Goal: Find specific page/section: Find specific page/section

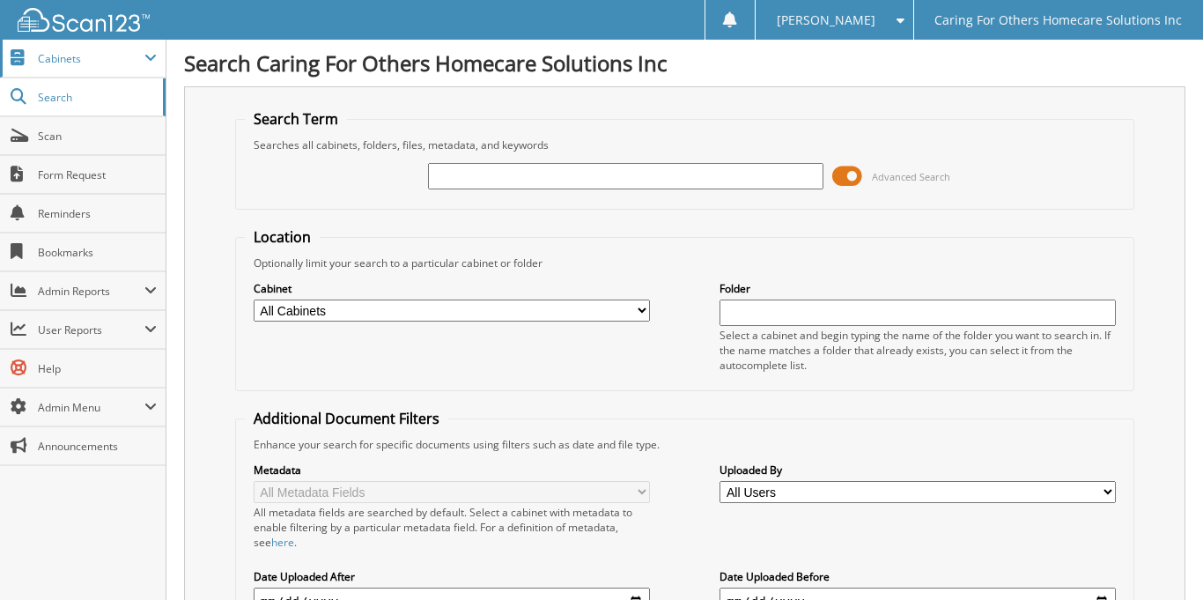
click at [133, 54] on span "Cabinets" at bounding box center [91, 58] width 107 height 15
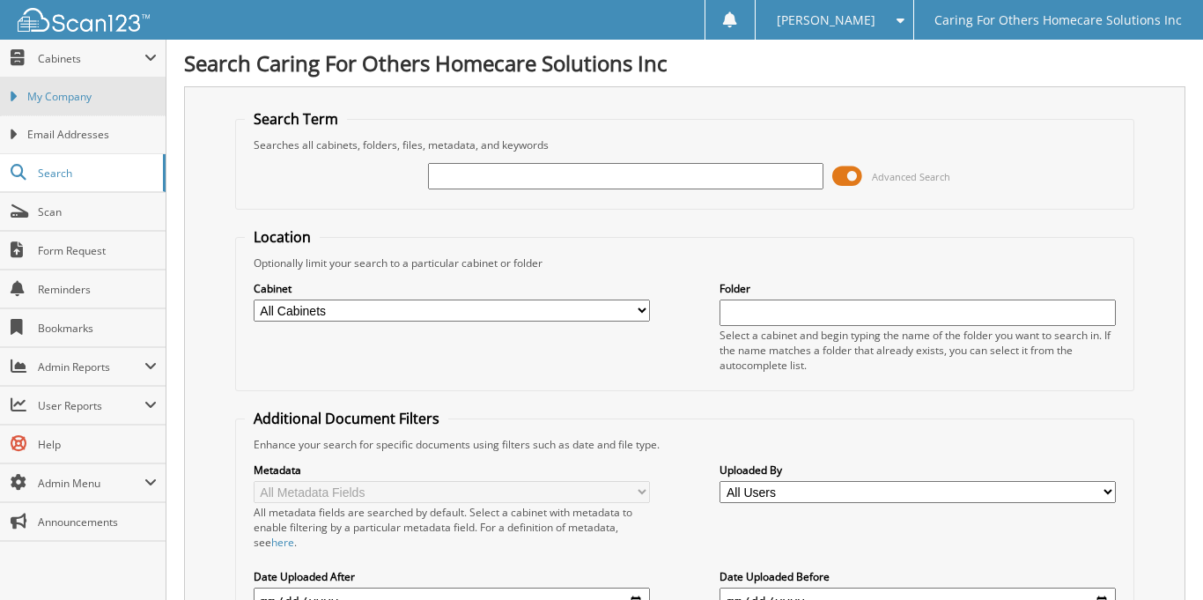
click at [88, 87] on link "My Company" at bounding box center [83, 96] width 166 height 38
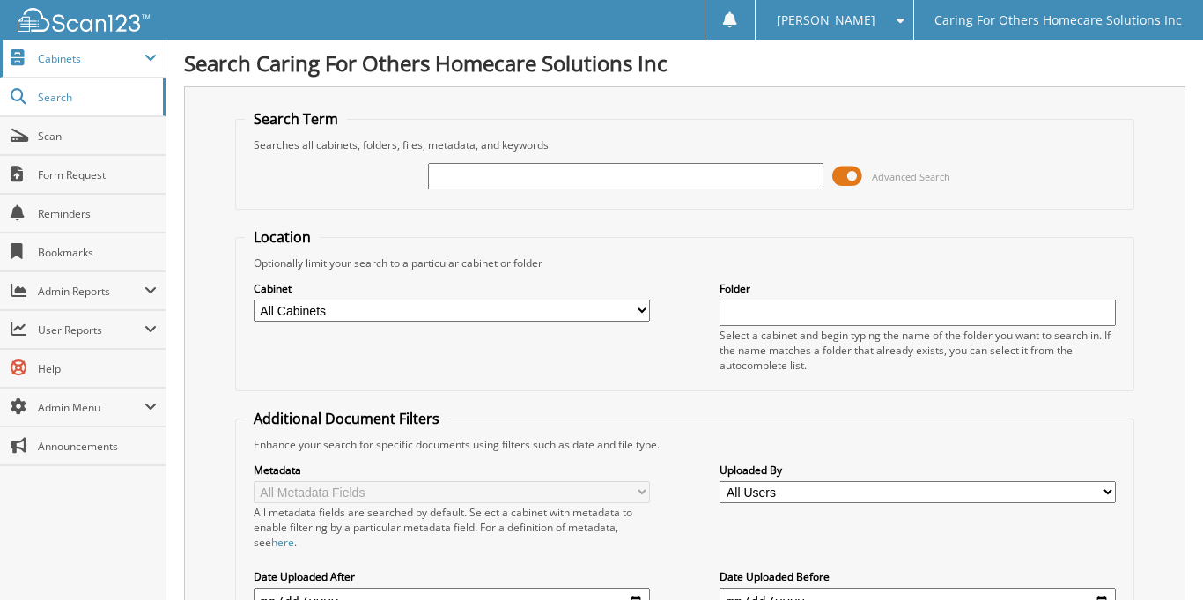
click at [114, 59] on span "Cabinets" at bounding box center [91, 58] width 107 height 15
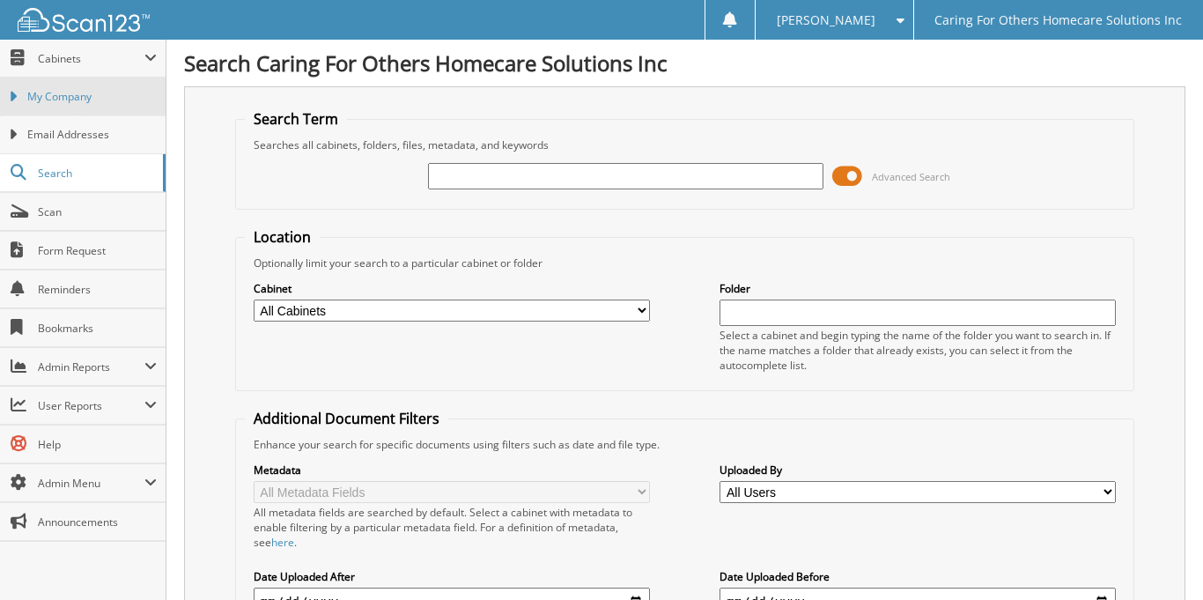
click at [108, 81] on link "My Company" at bounding box center [83, 96] width 166 height 38
